Goal: Information Seeking & Learning: Find specific page/section

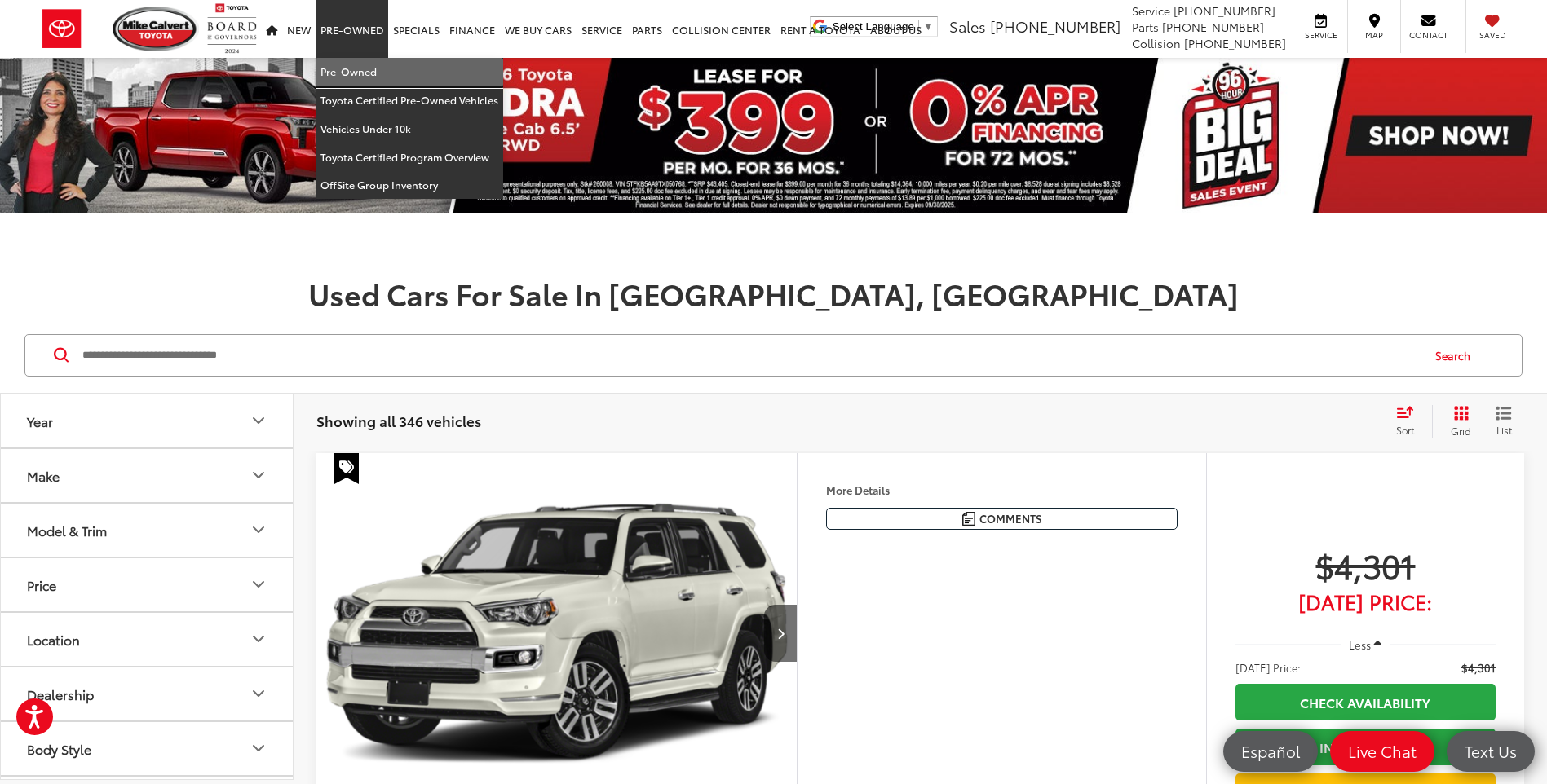
drag, startPoint x: 334, startPoint y: 67, endPoint x: 167, endPoint y: 295, distance: 282.6
click at [334, 67] on link "Pre-Owned" at bounding box center [409, 72] width 187 height 28
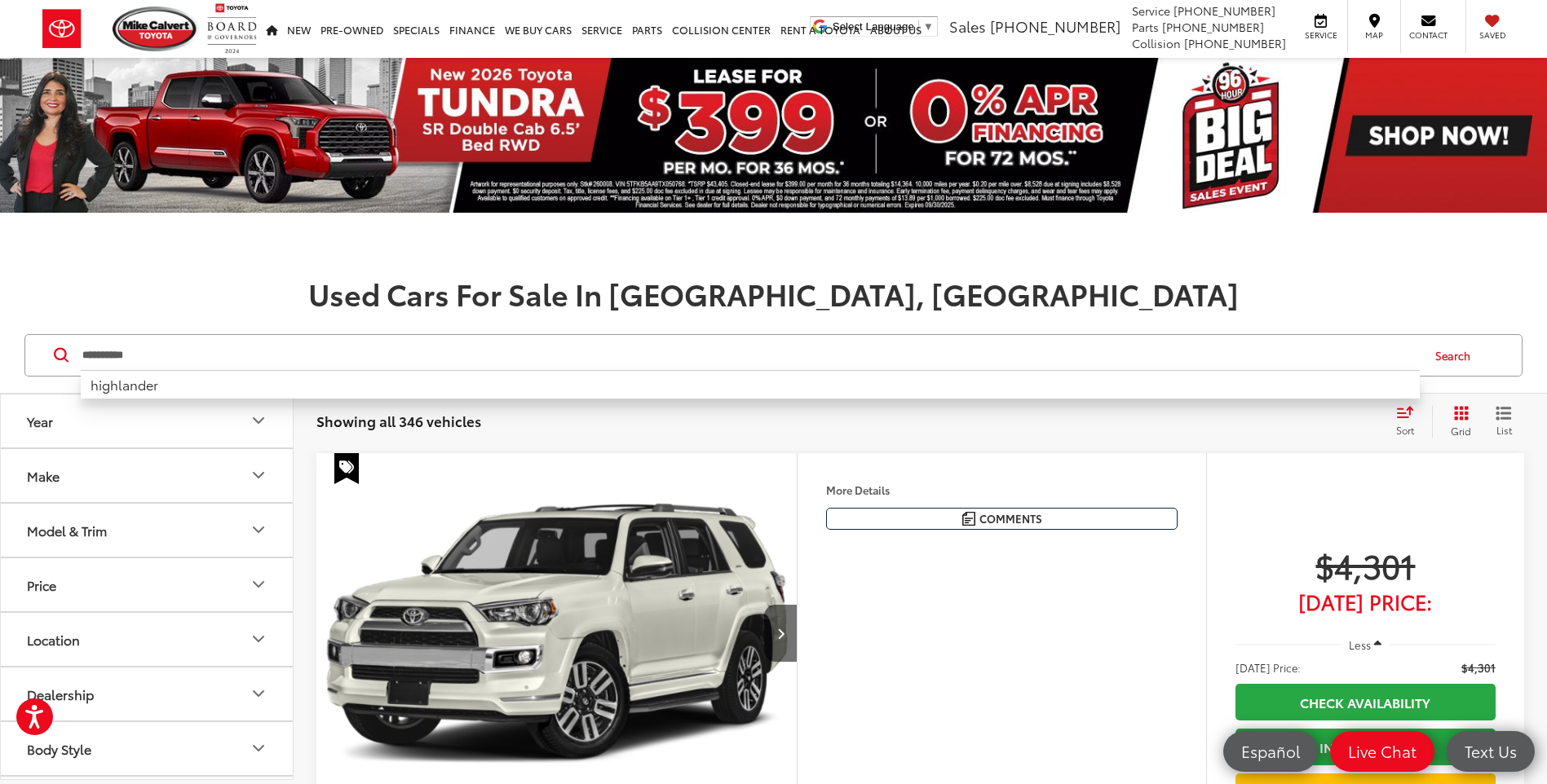
type input "**********"
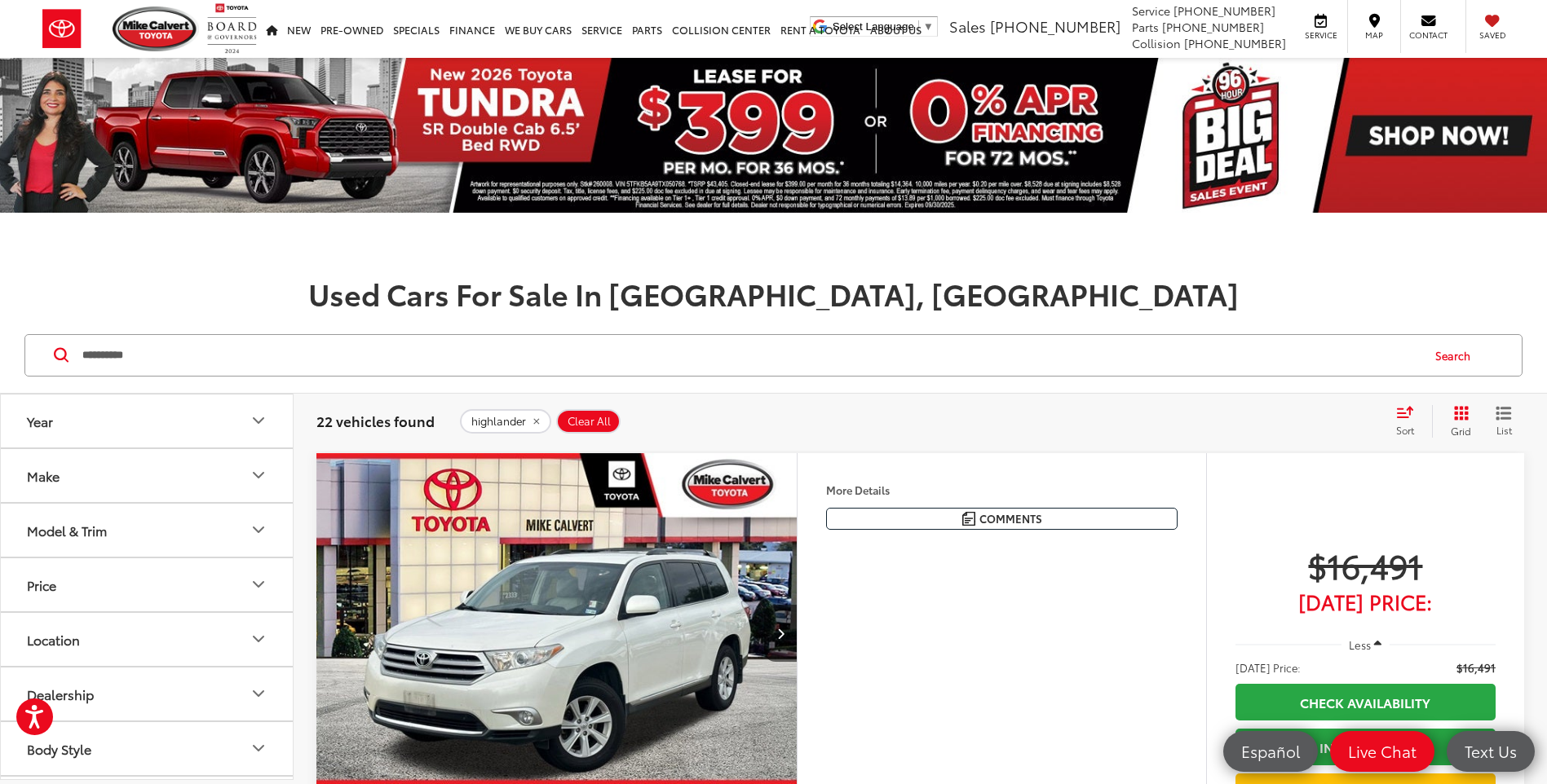
click at [1402, 416] on icon "Select sort value" at bounding box center [1404, 411] width 15 height 9
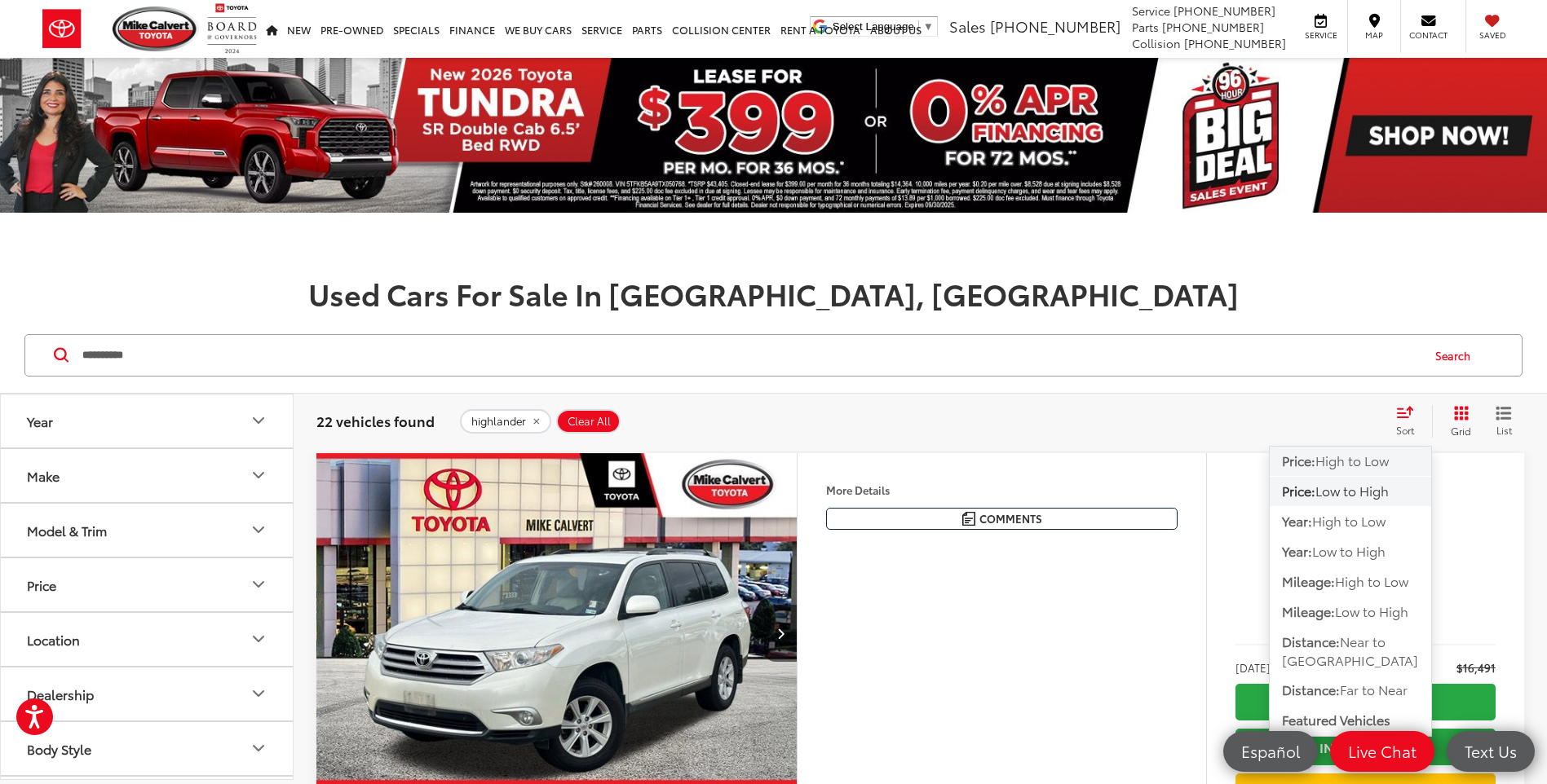
click at [1363, 466] on span "High to Low" at bounding box center [1352, 460] width 74 height 19
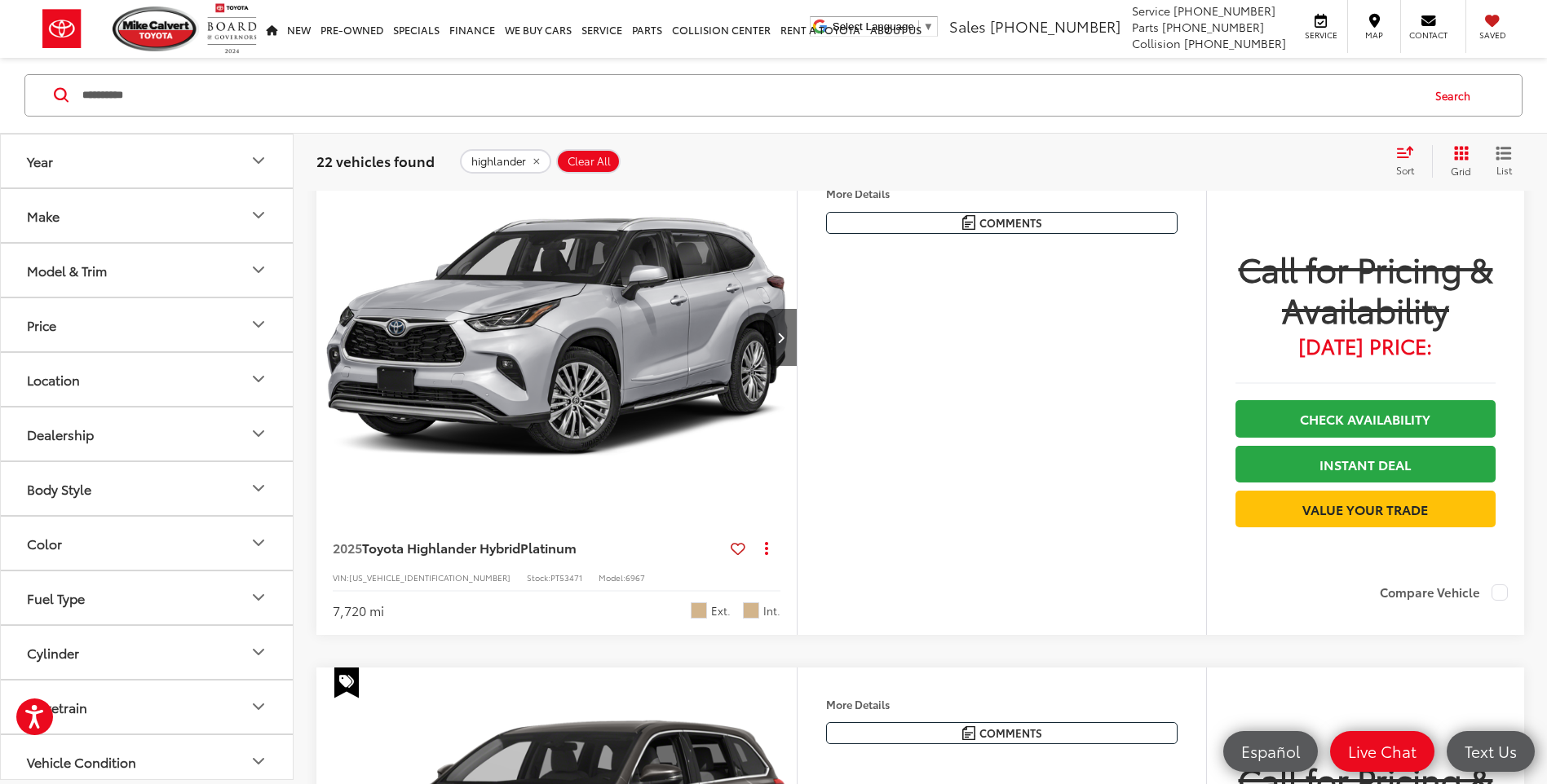
scroll to position [897, 0]
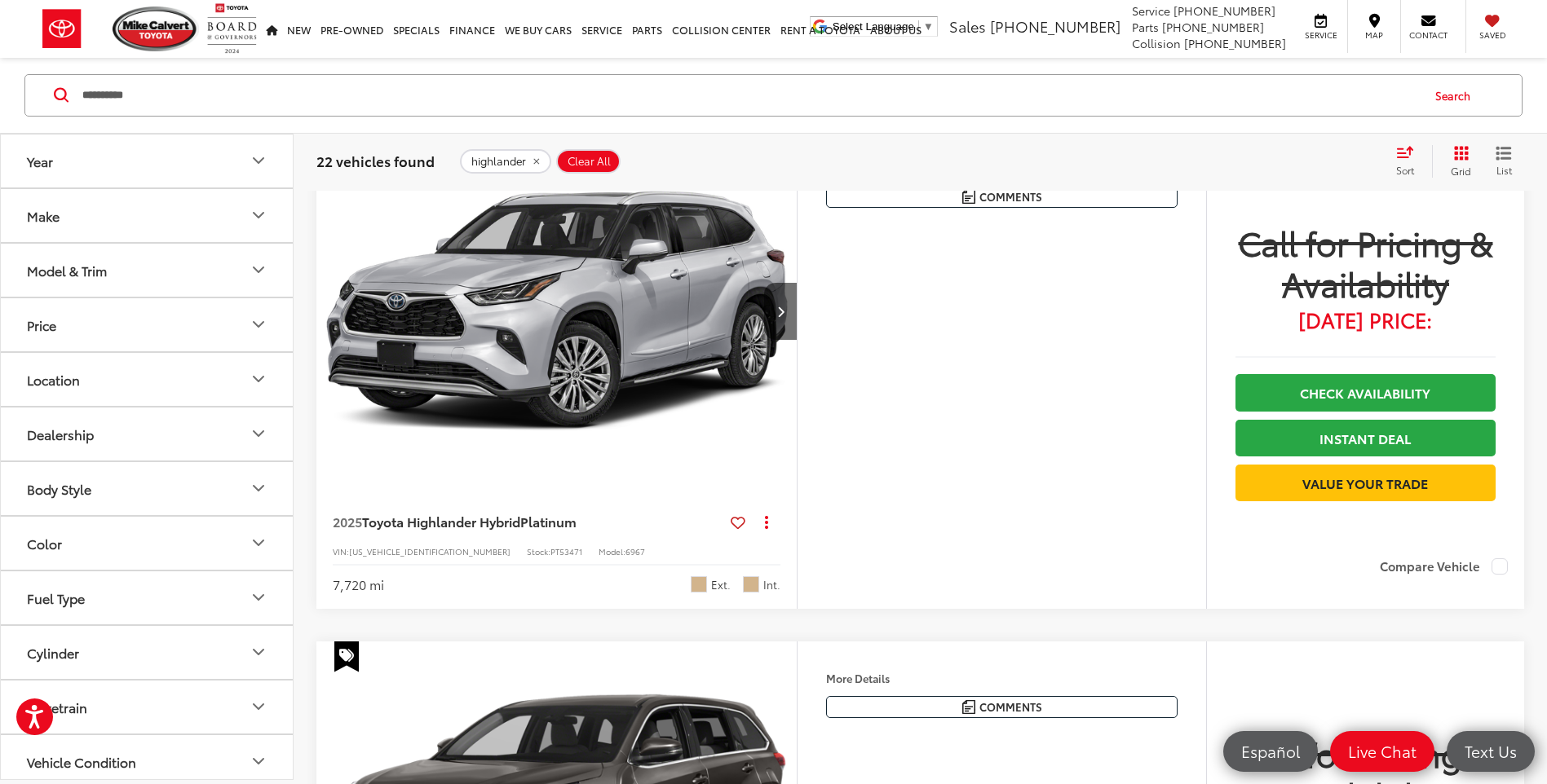
click at [551, 553] on span "PT53471" at bounding box center [566, 551] width 32 height 12
copy span "PT53471"
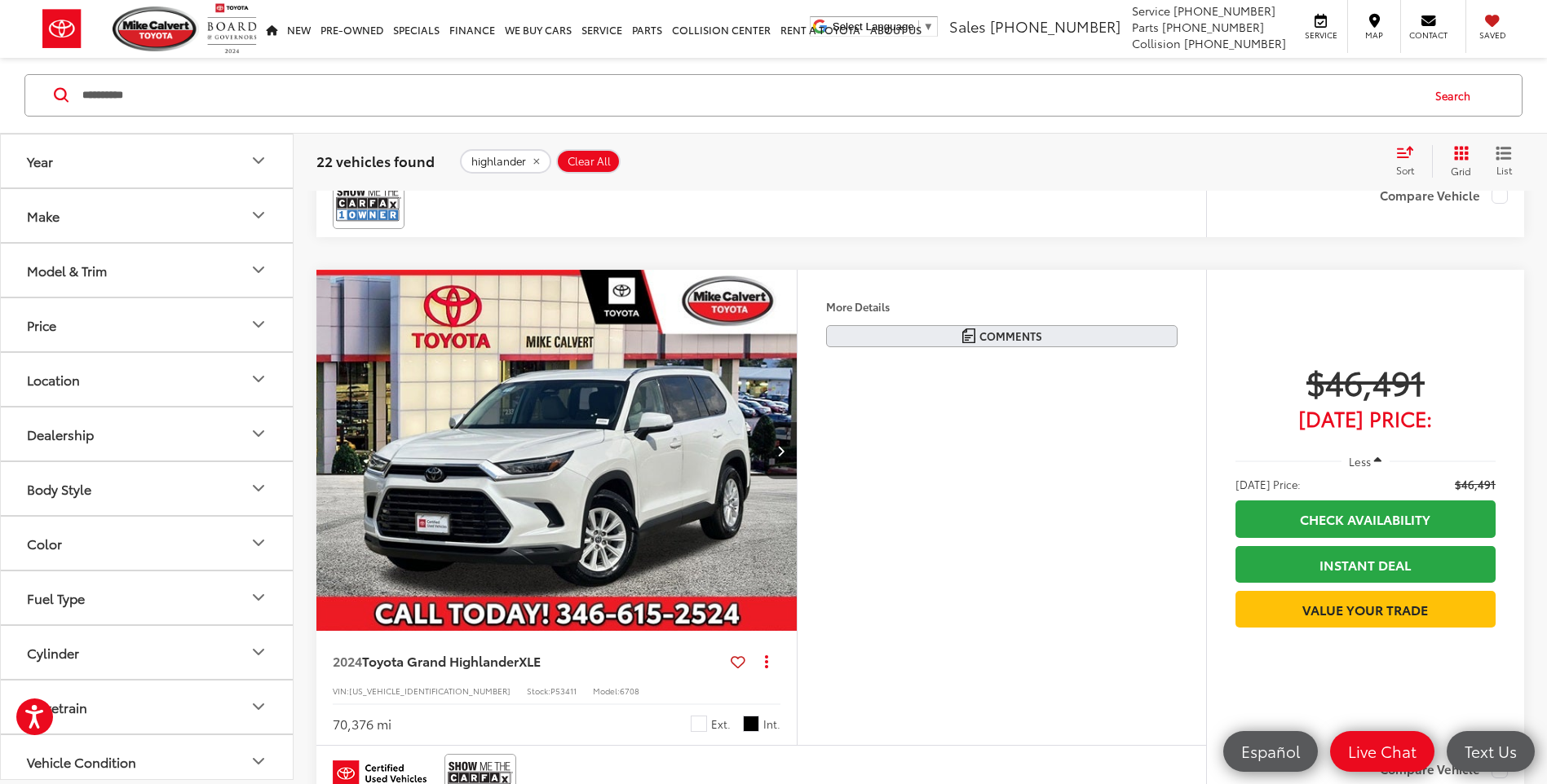
scroll to position [2446, 0]
